Goal: Information Seeking & Learning: Learn about a topic

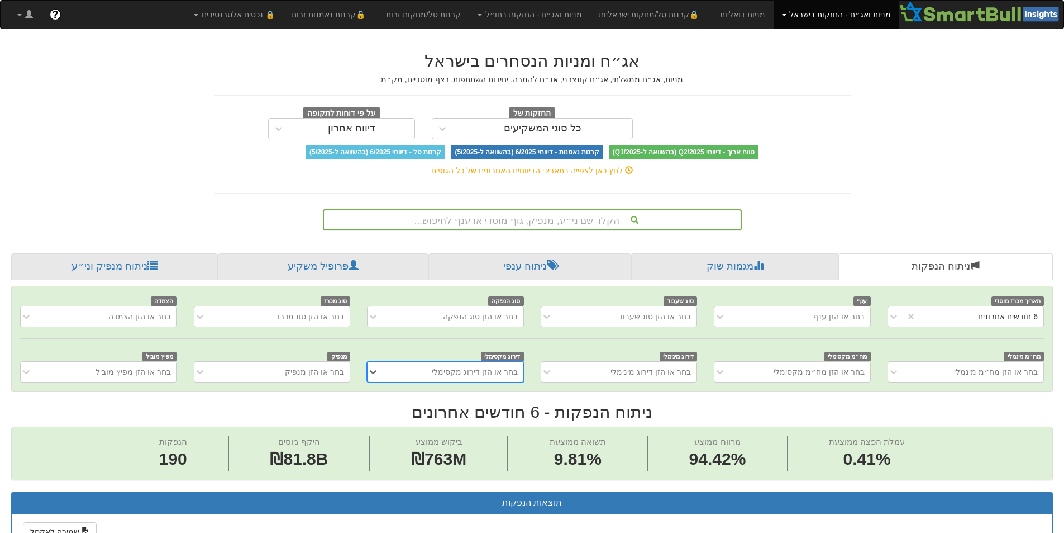
drag, startPoint x: 508, startPoint y: 213, endPoint x: 501, endPoint y: 221, distance: 10.3
click at [507, 213] on div "הקלד שם ני״ע, מנפיק, גוף מוסדי או ענף לחיפוש..." at bounding box center [532, 219] width 417 height 19
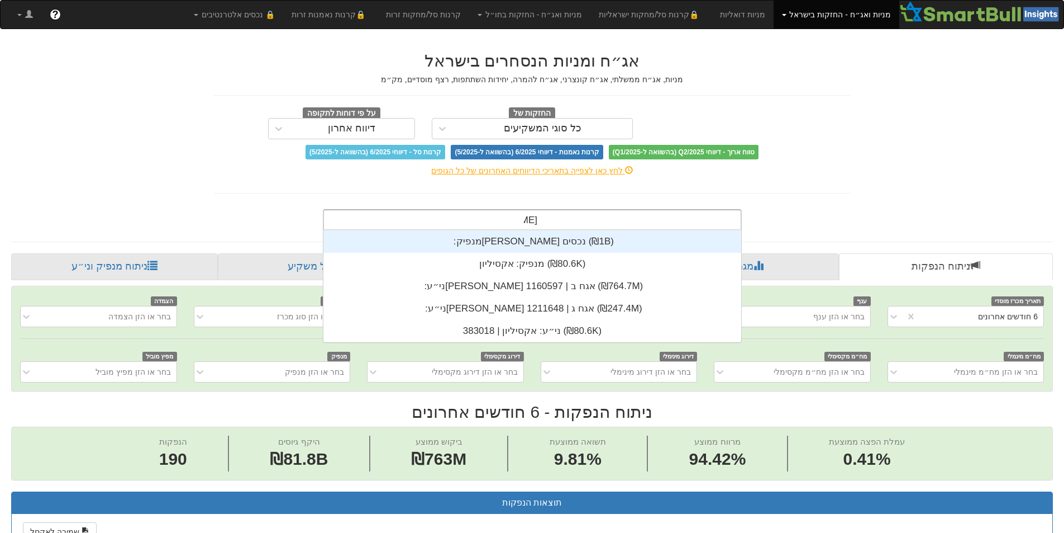
scroll to position [67, 0]
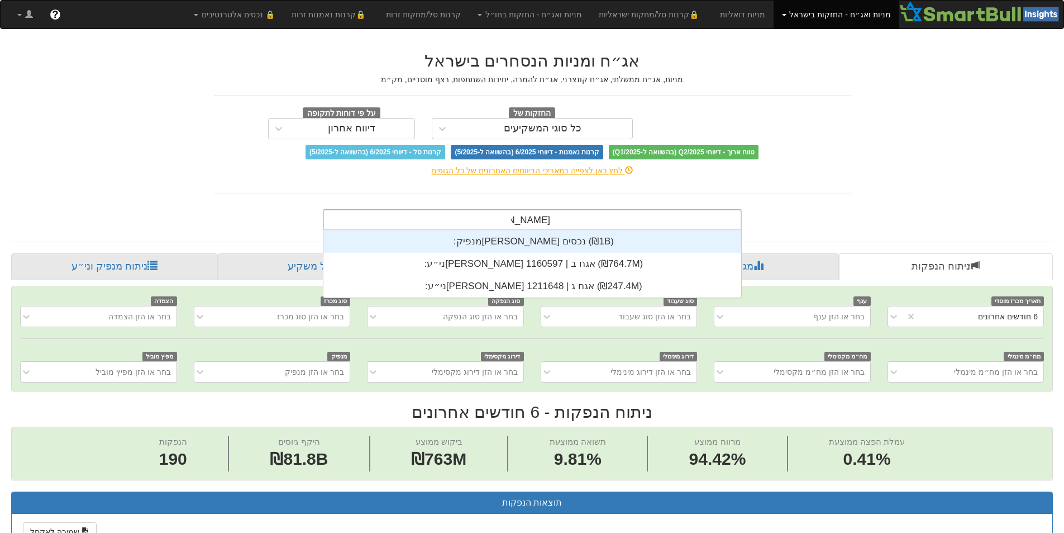
type input "[PERSON_NAME]"
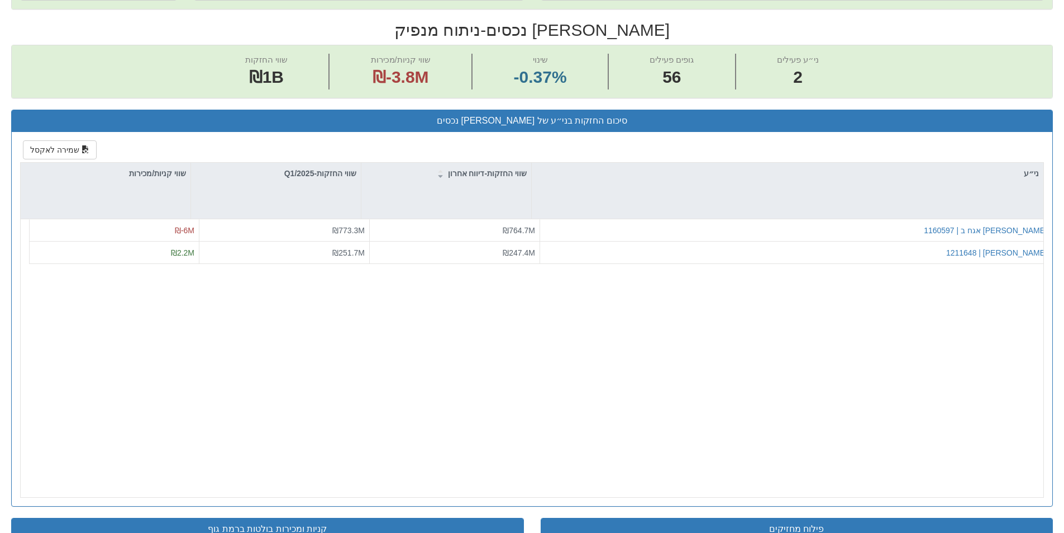
scroll to position [56, 0]
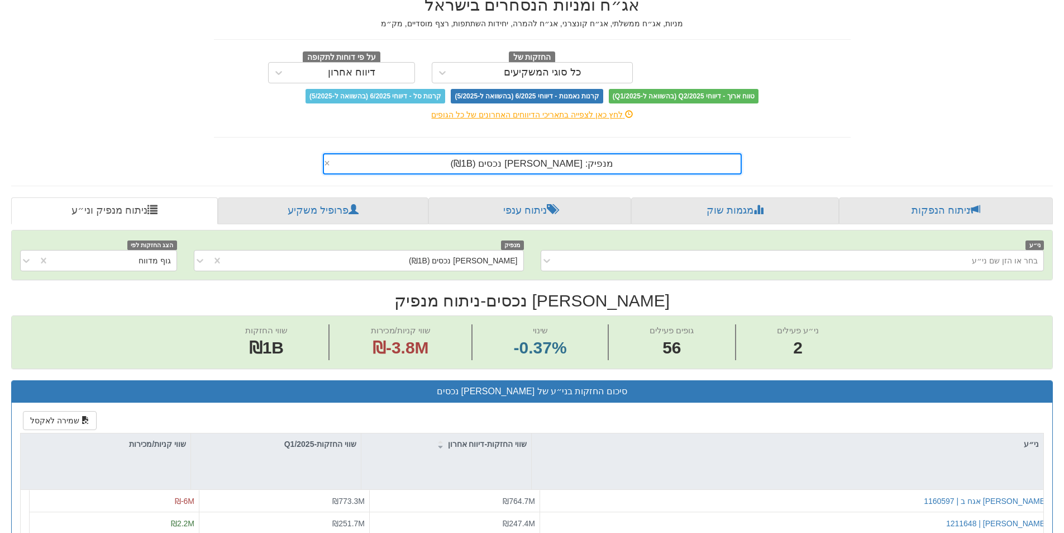
click at [458, 161] on div "מנפיק: ‏[PERSON_NAME] נכסים ‎(₪1B)‎" at bounding box center [532, 163] width 417 height 19
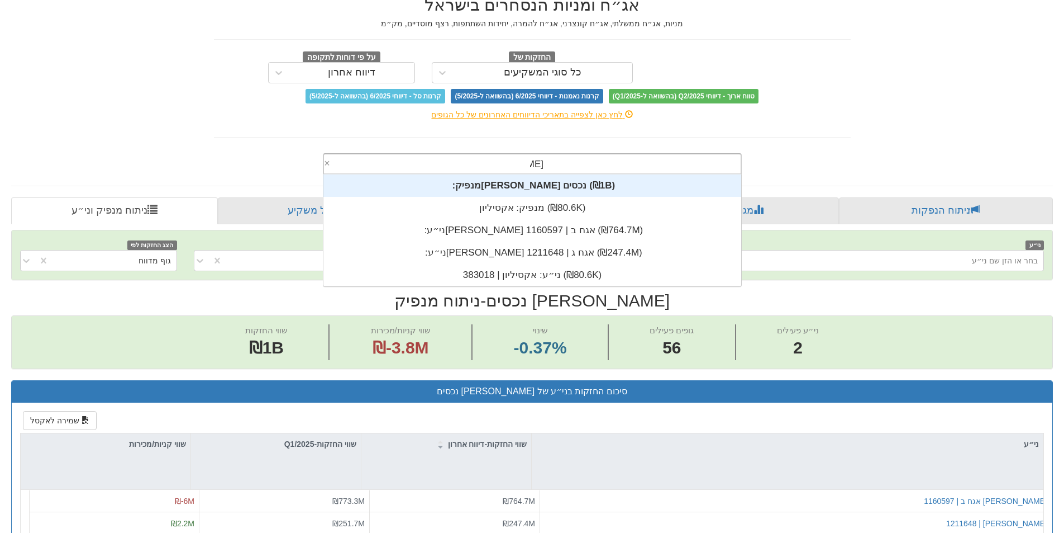
scroll to position [67, 0]
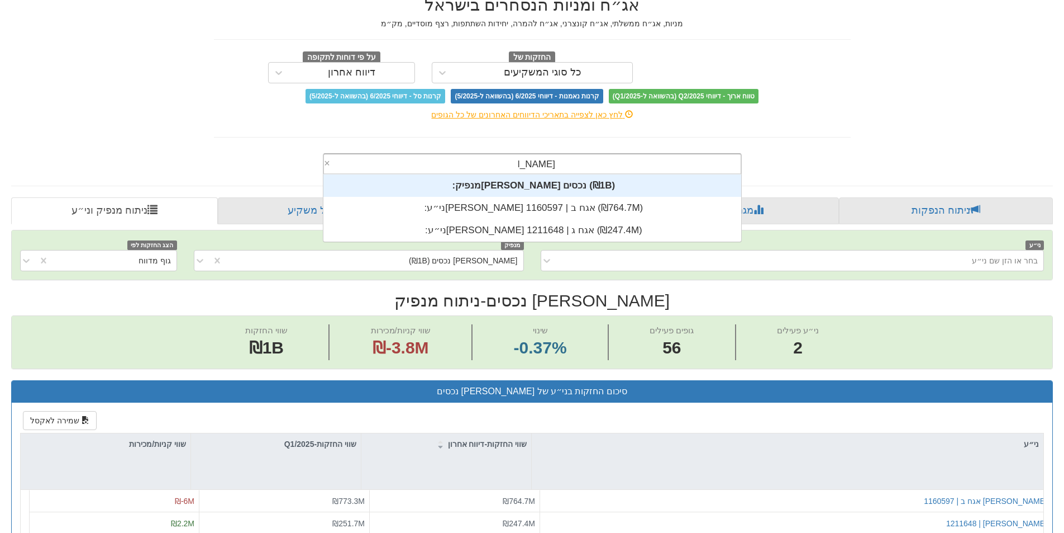
type input "[PERSON_NAME]"
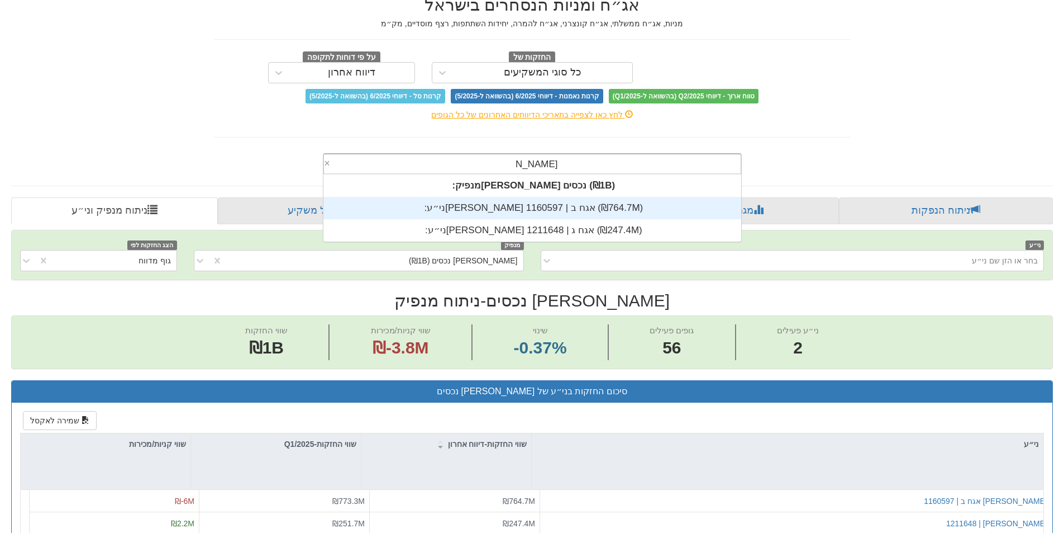
click at [507, 202] on div "ני״ע: ‏[PERSON_NAME] אגח ב | 1160597 ‎(₪764.7M)‎" at bounding box center [533, 208] width 418 height 22
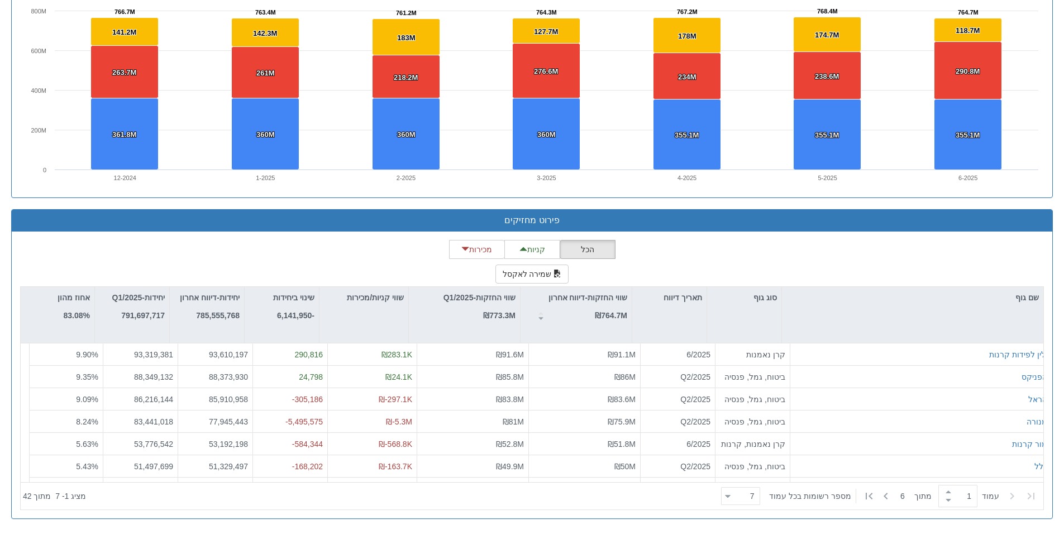
scroll to position [278, 0]
